Goal: Task Accomplishment & Management: Manage account settings

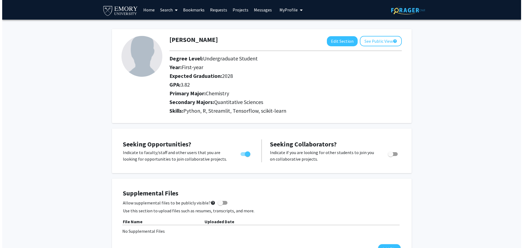
scroll to position [65, 0]
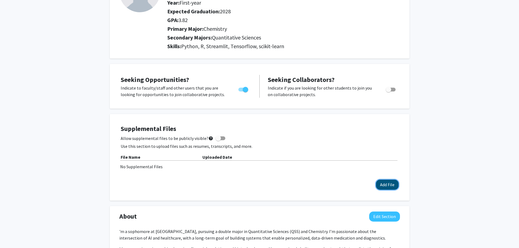
click at [382, 183] on button "Add File" at bounding box center [387, 185] width 23 height 10
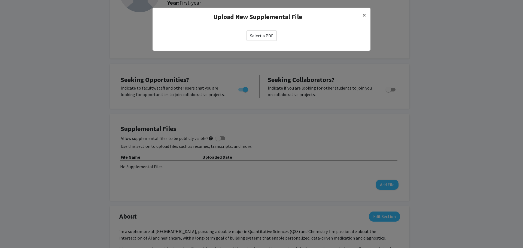
click at [265, 36] on label "Select a PDF" at bounding box center [262, 36] width 30 height 10
click at [0, 0] on input "Select a PDF" at bounding box center [0, 0] width 0 height 0
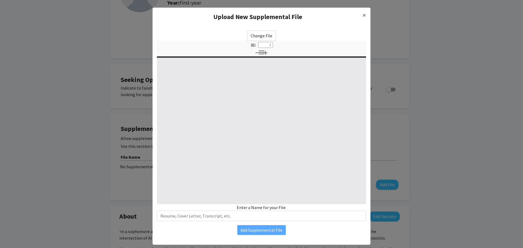
select select "custom"
type input "0"
select select "custom"
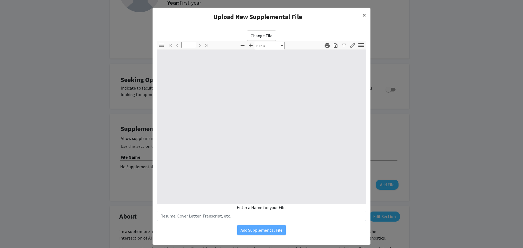
type input "1"
select select "auto"
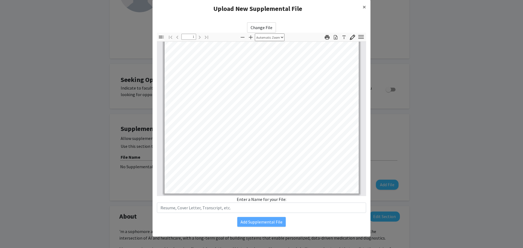
scroll to position [10, 0]
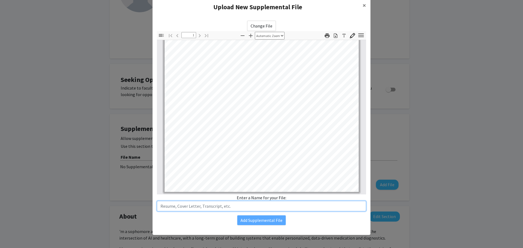
click at [249, 208] on input "text" at bounding box center [261, 206] width 209 height 10
type input "Resume"
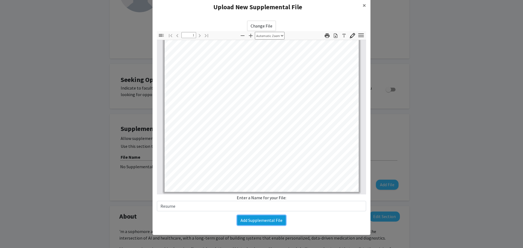
click at [262, 219] on button "Add Supplemental File" at bounding box center [261, 221] width 49 height 10
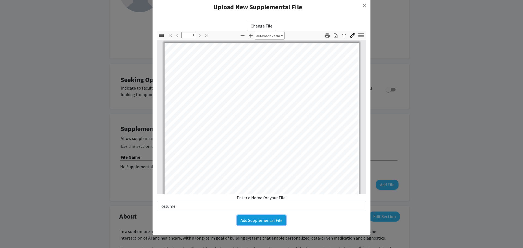
click at [251, 220] on button "Add Supplemental File" at bounding box center [261, 221] width 49 height 10
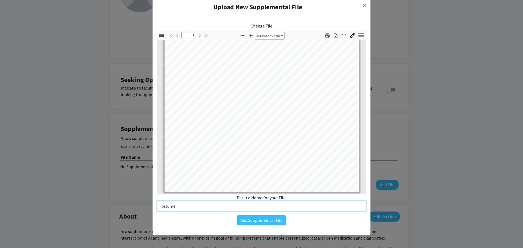
click at [240, 210] on input "Resume" at bounding box center [261, 206] width 209 height 10
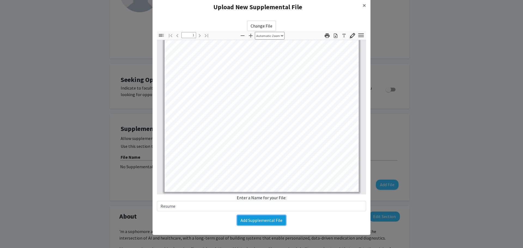
click at [252, 220] on button "Add Supplemental File" at bounding box center [261, 221] width 49 height 10
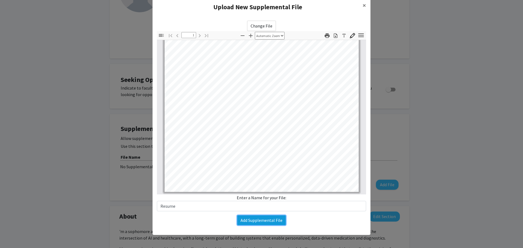
click at [252, 220] on button "Add Supplemental File" at bounding box center [261, 221] width 49 height 10
click at [252, 219] on button "Add Supplemental File" at bounding box center [261, 221] width 49 height 10
click at [251, 218] on button "Add Supplemental File" at bounding box center [261, 221] width 49 height 10
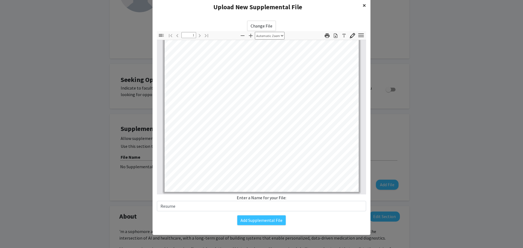
click at [364, 5] on span "×" at bounding box center [365, 5] width 4 height 8
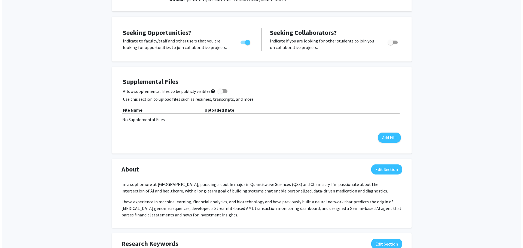
scroll to position [109, 0]
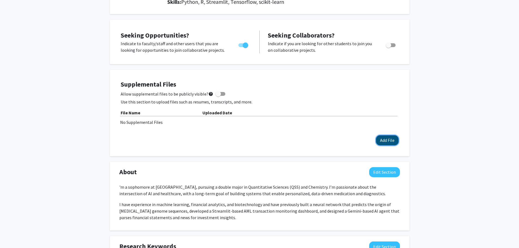
click at [383, 139] on button "Add File" at bounding box center [387, 140] width 23 height 10
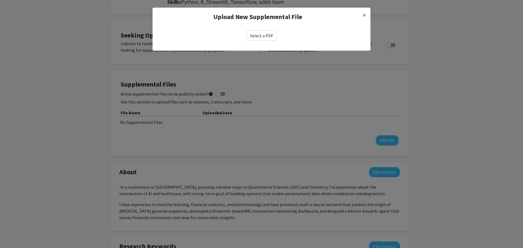
drag, startPoint x: 326, startPoint y: 134, endPoint x: 293, endPoint y: 123, distance: 34.4
click at [325, 134] on modal-container "Upload New Supplemental File × Select a PDF" at bounding box center [261, 124] width 523 height 248
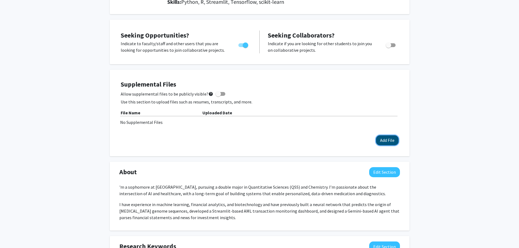
click at [378, 140] on button "Add File" at bounding box center [387, 140] width 23 height 10
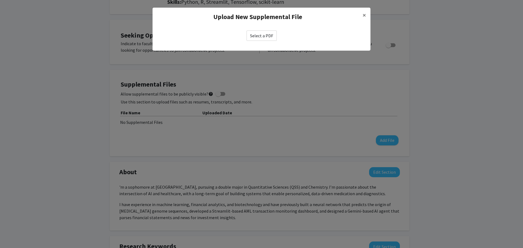
click at [262, 34] on label "Select a PDF" at bounding box center [262, 36] width 30 height 10
click at [0, 0] on input "Select a PDF" at bounding box center [0, 0] width 0 height 0
select select "custom"
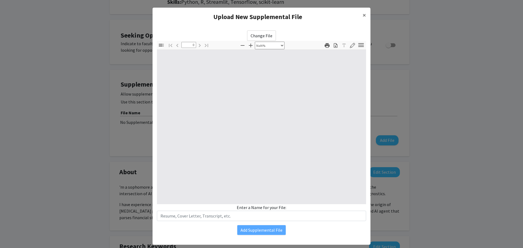
type input "1"
select select "auto"
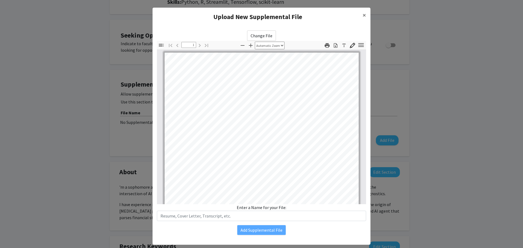
scroll to position [0, 0]
click at [225, 214] on input "text" at bounding box center [261, 216] width 209 height 10
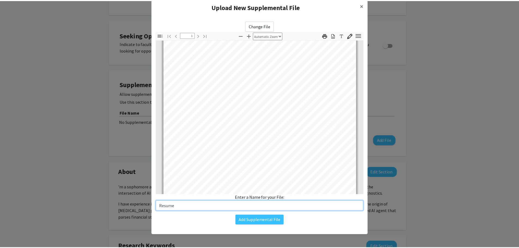
scroll to position [0, 0]
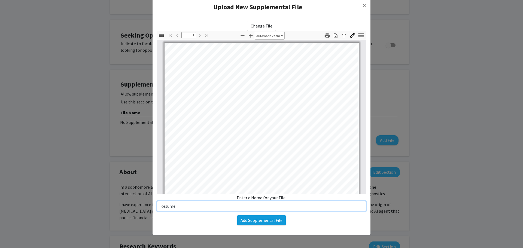
type input "Resume"
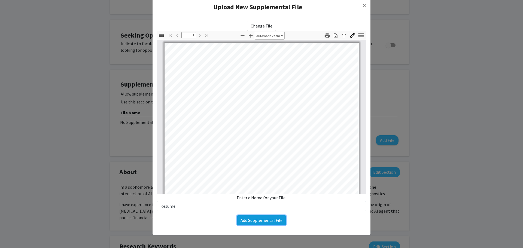
click at [261, 220] on button "Add Supplemental File" at bounding box center [261, 221] width 49 height 10
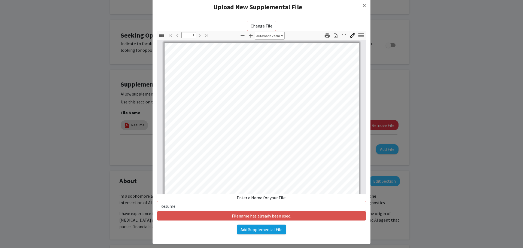
click at [261, 220] on div "Filename has already been used." at bounding box center [261, 216] width 209 height 9
click at [261, 220] on div "Change File Thumbnails Document Outline Attachments Layers Current Outline Item…" at bounding box center [262, 127] width 218 height 223
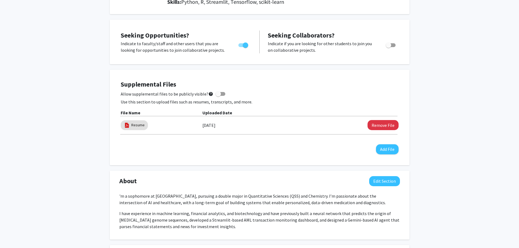
click at [255, 159] on div "Supplemental Files Allow supplemental files to be publicly visible? help Use th…" at bounding box center [259, 117] width 289 height 85
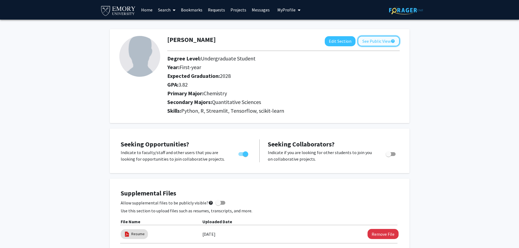
click at [364, 42] on button "See Public View help" at bounding box center [379, 41] width 42 height 10
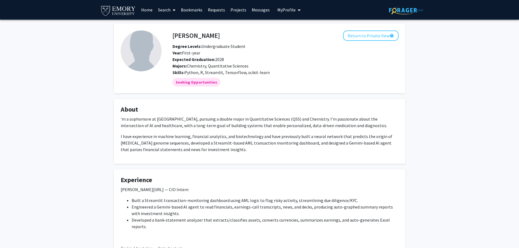
click at [159, 124] on p "'m a sophomore at [GEOGRAPHIC_DATA], pursuing a double major in Quantitative Sc…" at bounding box center [260, 122] width 278 height 13
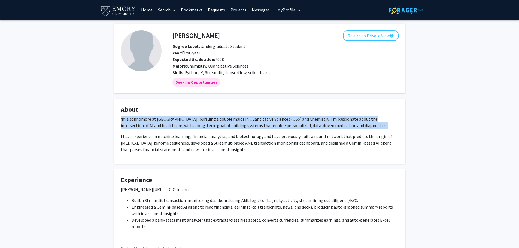
click at [159, 124] on p "'m a sophomore at [GEOGRAPHIC_DATA], pursuing a double major in Quantitative Sc…" at bounding box center [260, 122] width 278 height 13
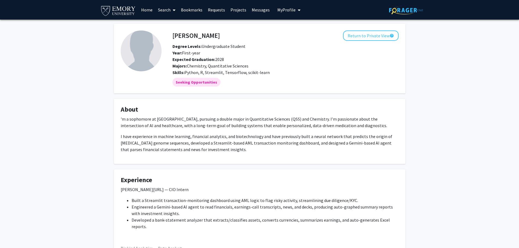
click at [281, 112] on h4 "About" at bounding box center [260, 110] width 278 height 8
click at [364, 37] on button "Return to Private View help" at bounding box center [371, 36] width 56 height 10
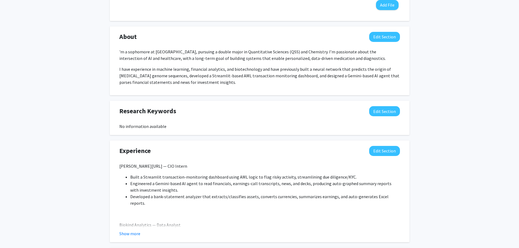
scroll to position [245, 0]
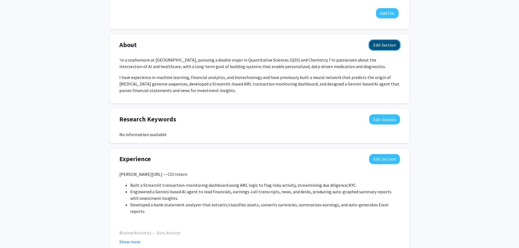
click at [391, 42] on button "Edit Section" at bounding box center [384, 45] width 31 height 10
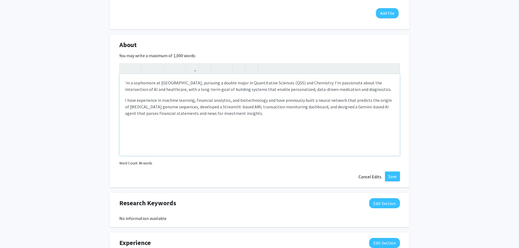
click at [127, 83] on p "'m a sophomore at [GEOGRAPHIC_DATA], pursuing a double major in Quantitative Sc…" at bounding box center [259, 86] width 269 height 13
type textarea "<p>I'm a sophomore at Emory University, pursuing a double major in Quantitative…"
click at [212, 115] on p "I have experience in machine learning, financial analytics, and biotechnology a…" at bounding box center [259, 107] width 269 height 20
click at [391, 175] on button "Save" at bounding box center [392, 177] width 15 height 10
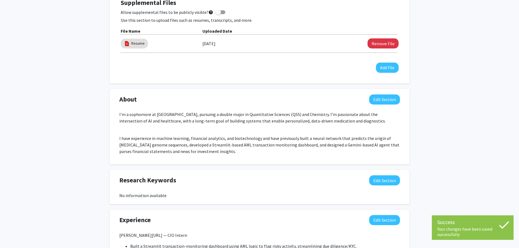
scroll to position [0, 0]
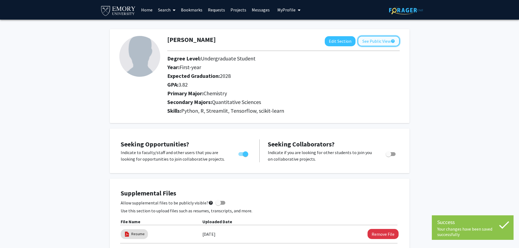
click at [372, 39] on button "See Public View help" at bounding box center [379, 41] width 42 height 10
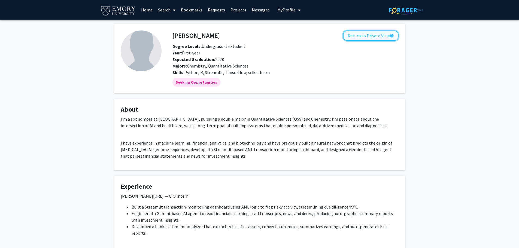
click at [372, 37] on button "Return to Private View help" at bounding box center [371, 36] width 56 height 10
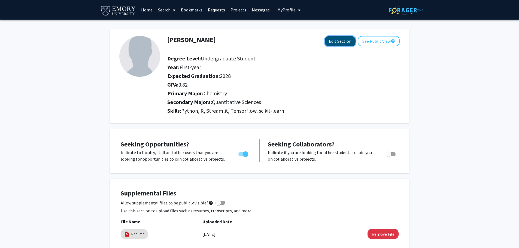
click at [345, 42] on button "Edit Section" at bounding box center [340, 41] width 31 height 10
select select "first-year"
select select "2028"
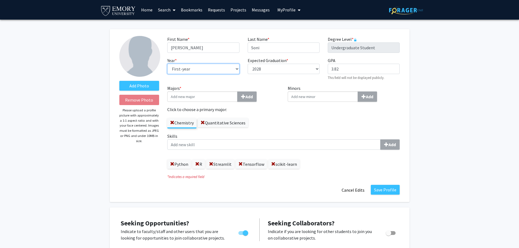
click at [202, 70] on select "--- First-year Sophomore Junior Senior Postbaccalaureate Certificate" at bounding box center [203, 69] width 72 height 10
select select "sophomore"
click at [167, 64] on select "--- First-year Sophomore Junior Senior Postbaccalaureate Certificate" at bounding box center [203, 69] width 72 height 10
click at [384, 188] on button "Save Profile" at bounding box center [385, 190] width 29 height 10
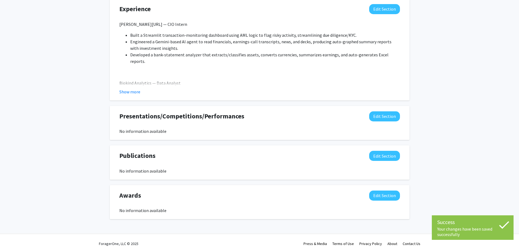
scroll to position [407, 0]
